Goal: Information Seeking & Learning: Learn about a topic

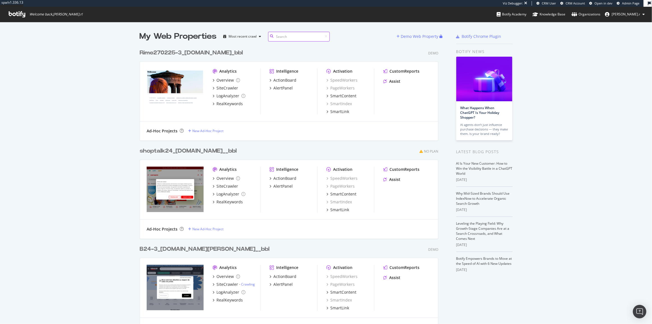
scroll to position [4381, 299]
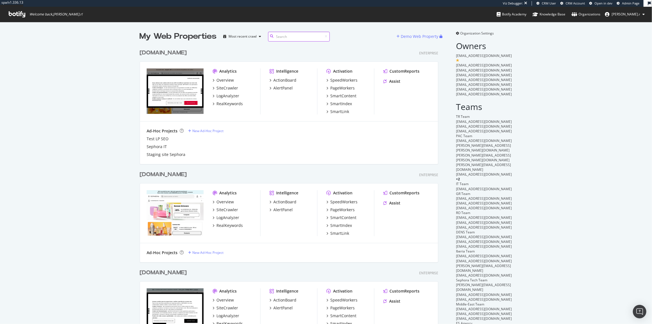
scroll to position [1444, 299]
click at [304, 39] on input at bounding box center [299, 37] width 62 height 10
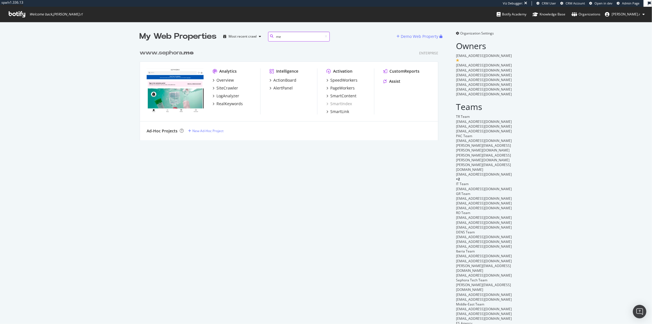
scroll to position [94, 299]
click at [341, 86] on div "PageWorkers" at bounding box center [342, 88] width 24 height 6
drag, startPoint x: 282, startPoint y: 39, endPoint x: 224, endPoint y: 48, distance: 58.3
click at [232, 47] on div "My Web Properties Most recent crawl me Demo Web Property www.sephora. me Enterp…" at bounding box center [295, 188] width 310 height 314
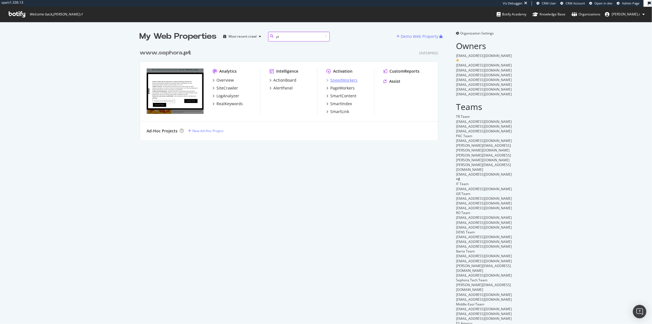
type input "pt"
click at [346, 79] on div "SpeedWorkers" at bounding box center [343, 80] width 27 height 6
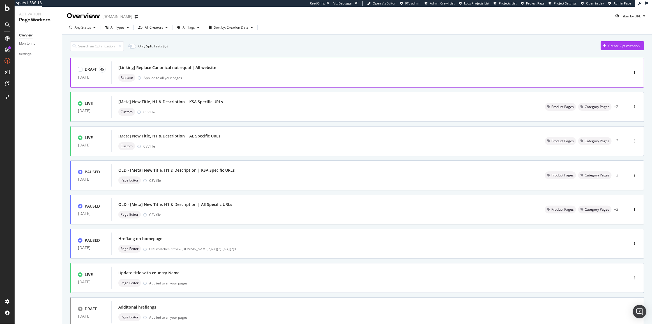
click at [338, 78] on div "Replace Applied to all your pages" at bounding box center [361, 78] width 486 height 8
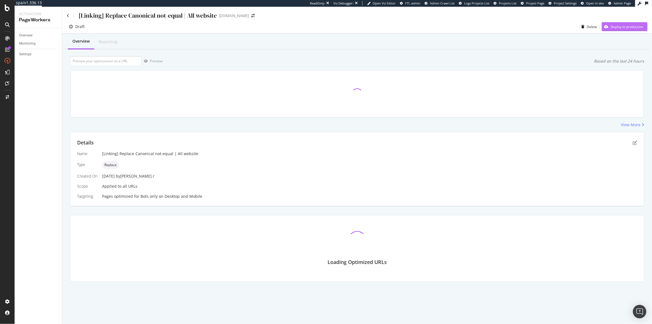
click at [627, 29] on div "Deploy to production" at bounding box center [622, 26] width 41 height 8
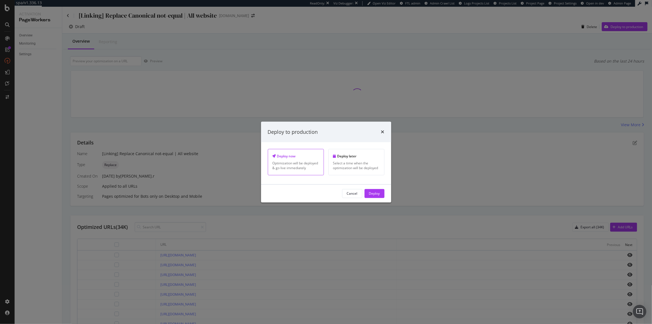
drag, startPoint x: 373, startPoint y: 193, endPoint x: 364, endPoint y: 184, distance: 13.3
click at [373, 193] on div "Deploy" at bounding box center [374, 193] width 11 height 5
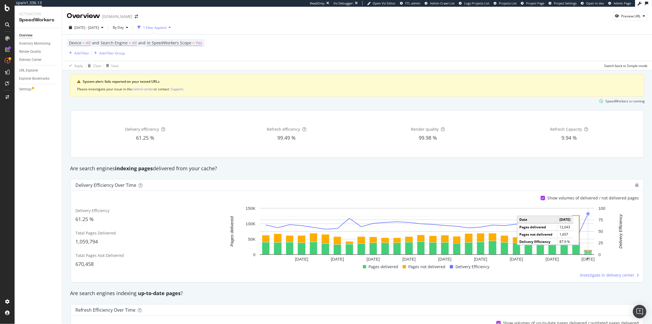
click at [589, 250] on rect "A chart." at bounding box center [588, 250] width 8 height 1
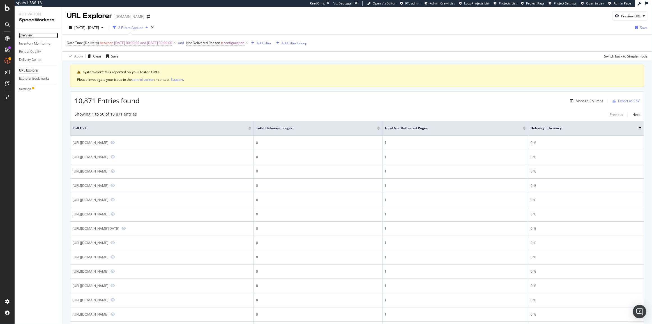
click at [28, 33] on div "Overview" at bounding box center [25, 36] width 13 height 6
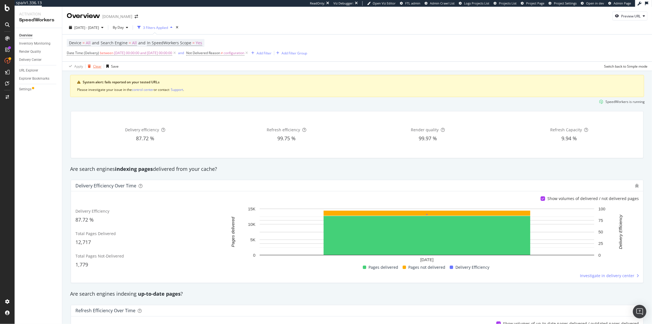
click at [99, 67] on div "Clear" at bounding box center [97, 66] width 8 height 5
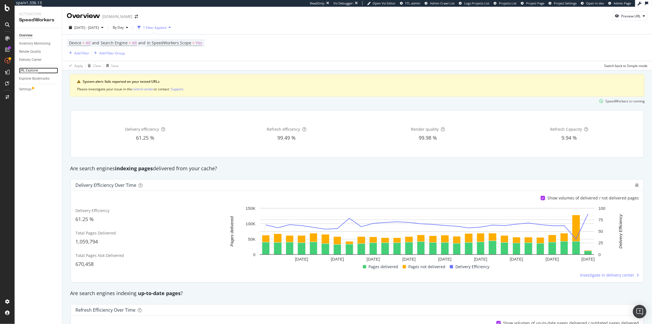
click at [31, 71] on div "URL Explorer" at bounding box center [28, 71] width 19 height 6
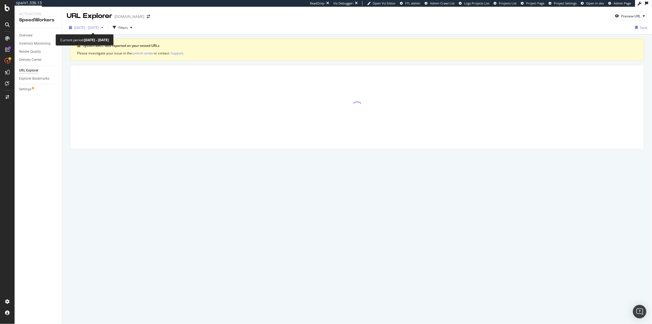
click at [97, 28] on span "2025 Jul. 31st - Aug. 27th" at bounding box center [86, 27] width 25 height 5
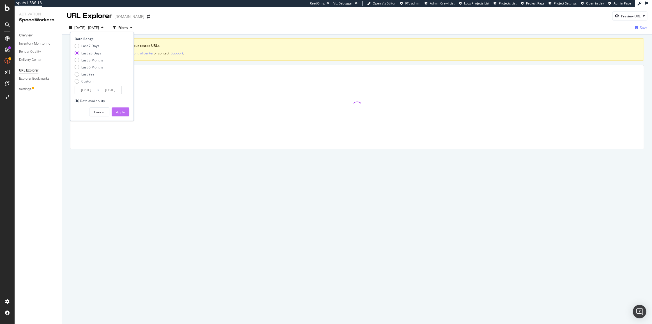
click at [124, 111] on div "Apply" at bounding box center [120, 112] width 9 height 5
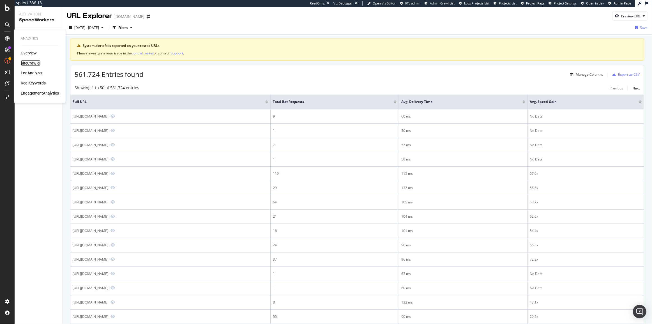
click at [39, 64] on div "SiteCrawler" at bounding box center [31, 63] width 20 height 6
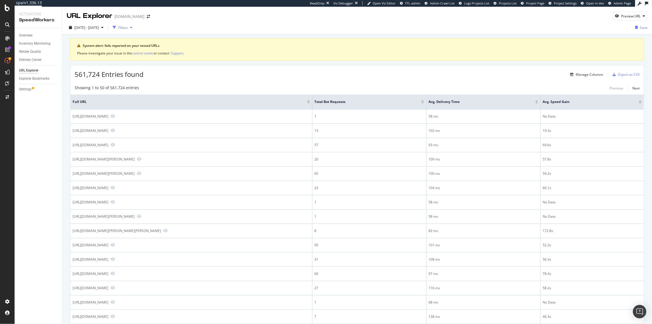
click at [128, 29] on div "Filters" at bounding box center [123, 27] width 10 height 5
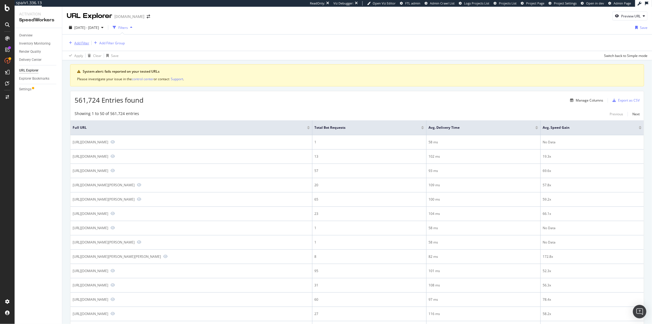
click at [82, 42] on div "Add Filter" at bounding box center [81, 43] width 15 height 5
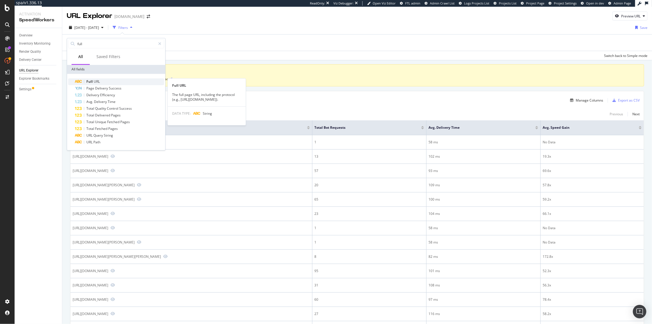
type input "full"
click at [121, 81] on div "Full URL" at bounding box center [119, 81] width 89 height 7
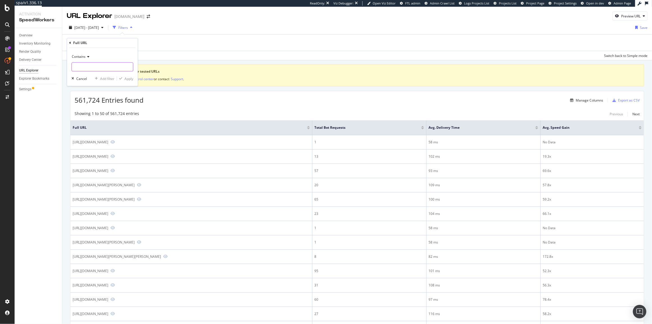
click at [87, 70] on input "text" at bounding box center [102, 67] width 61 height 9
type input "scgid="
click at [129, 79] on div "Apply" at bounding box center [128, 78] width 9 height 5
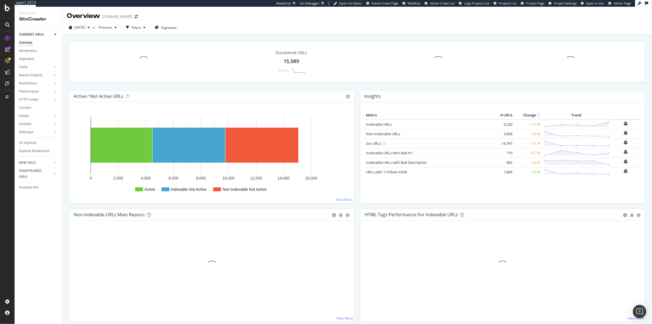
click at [30, 144] on div "Url Explorer" at bounding box center [27, 143] width 17 height 6
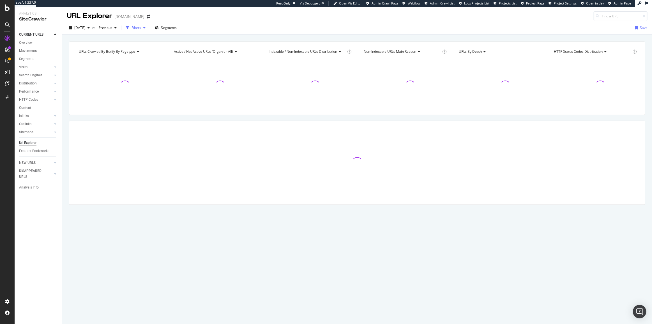
click at [132, 29] on div "button" at bounding box center [128, 28] width 8 height 8
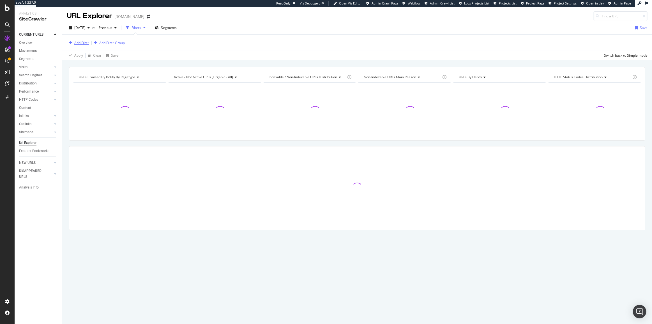
click at [75, 42] on div "Add Filter" at bounding box center [81, 42] width 15 height 5
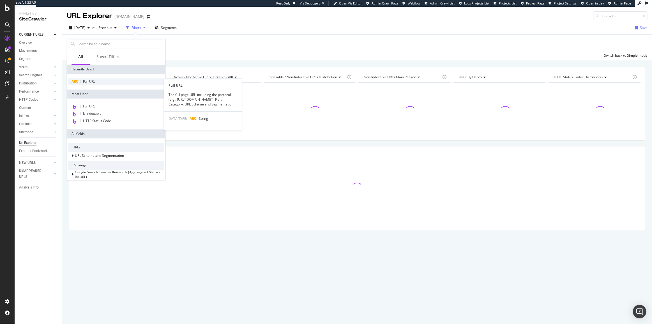
click at [89, 82] on span "Full URL" at bounding box center [89, 81] width 12 height 5
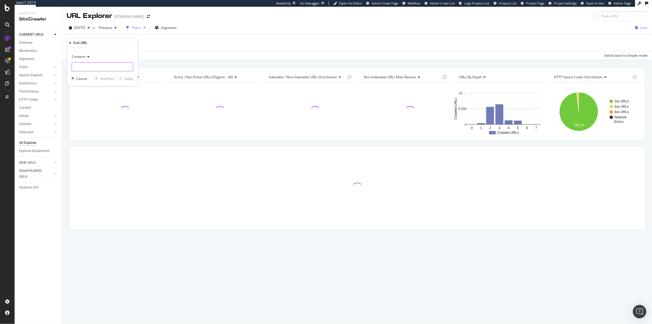
click at [93, 64] on input "text" at bounding box center [102, 67] width 61 height 9
paste input "scgid="
type input "scgid="
click at [131, 80] on div "Apply" at bounding box center [128, 78] width 9 height 5
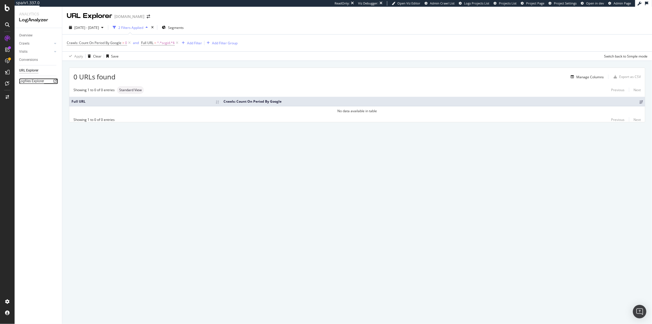
click at [35, 82] on div "Logfiles Explorer" at bounding box center [31, 81] width 25 height 6
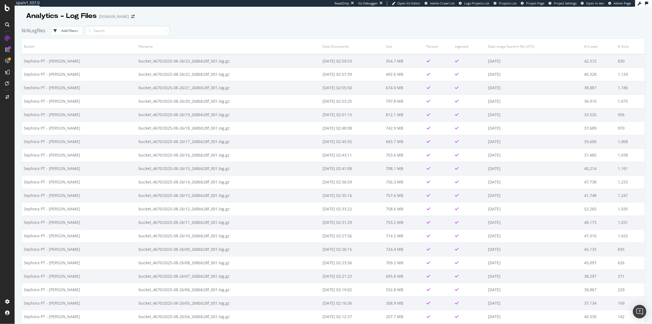
click at [267, 27] on div "N/A Logfiles Add Filters" at bounding box center [333, 30] width 623 height 15
